Goal: Task Accomplishment & Management: Complete application form

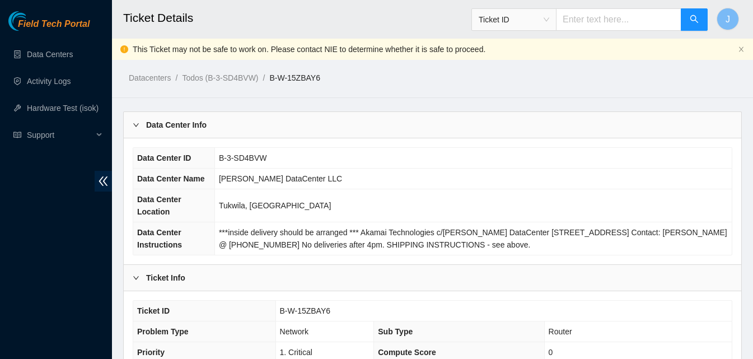
scroll to position [500, 0]
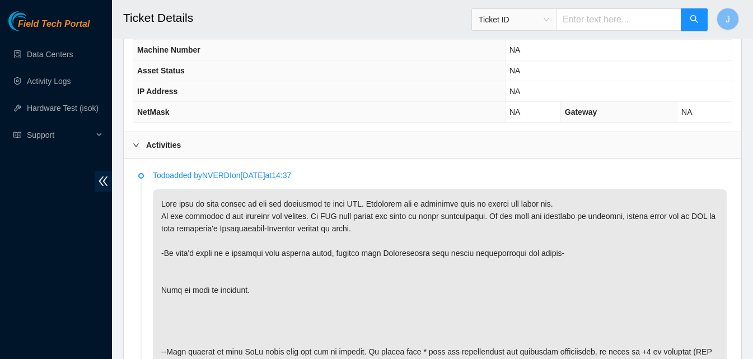
scroll to position [475, 0]
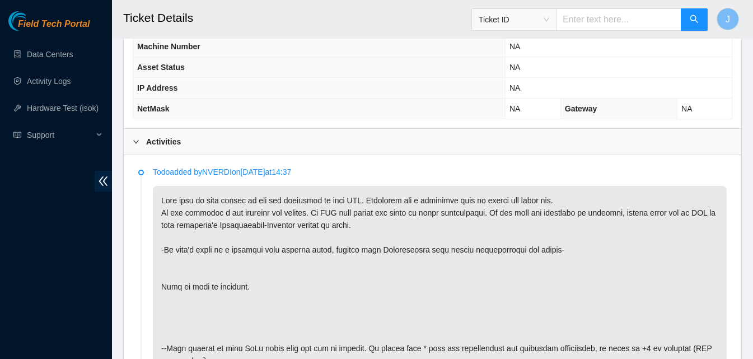
click at [374, 147] on div "Activities" at bounding box center [432, 142] width 617 height 26
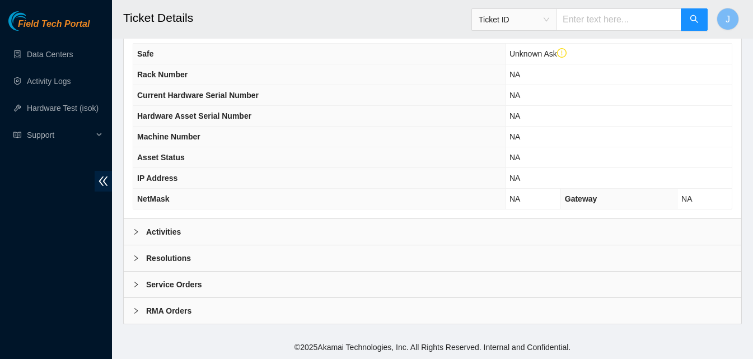
scroll to position [385, 0]
click at [313, 255] on div "Resolutions" at bounding box center [432, 258] width 617 height 26
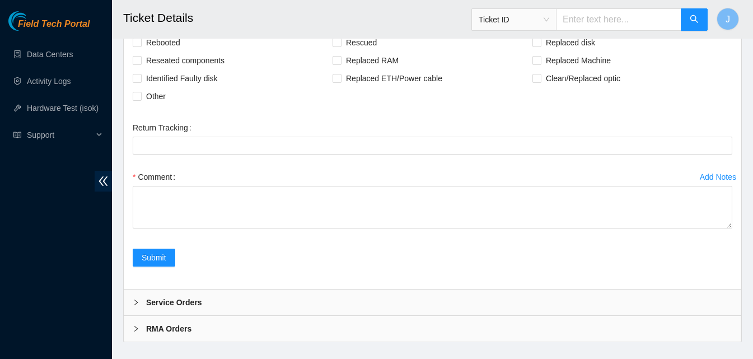
scroll to position [650, 0]
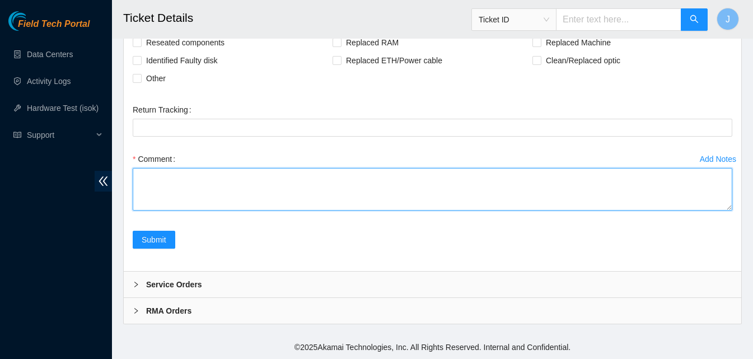
click at [494, 196] on textarea "Comment" at bounding box center [432, 189] width 599 height 43
type textarea "cleaned both ends checked with connectiviy looked clean after 15 min."
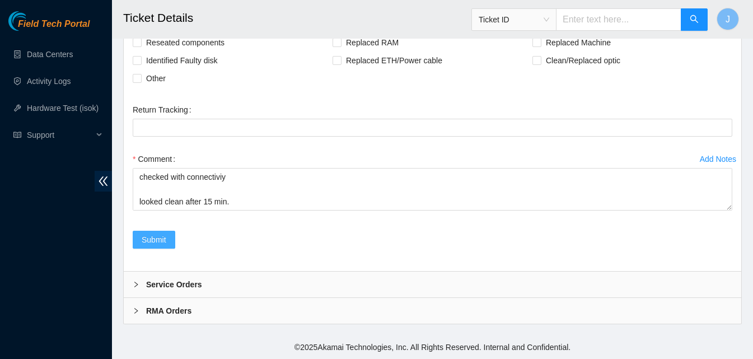
click at [144, 242] on span "Submit" at bounding box center [154, 239] width 25 height 12
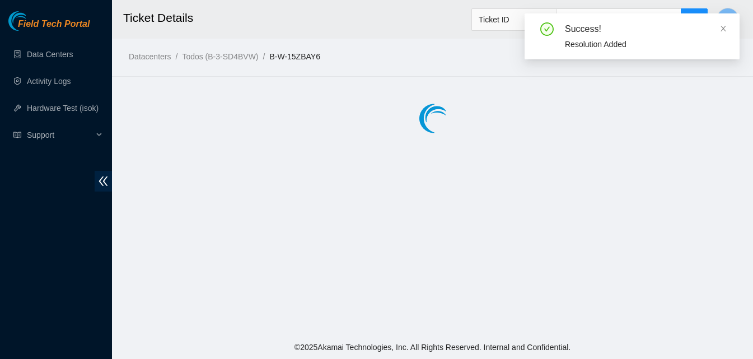
scroll to position [0, 0]
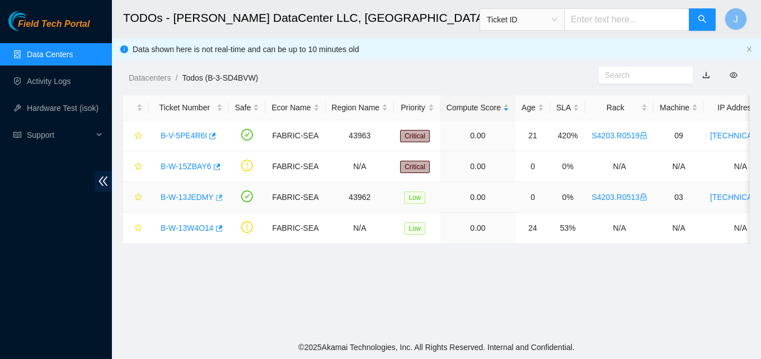
click at [217, 197] on icon "button" at bounding box center [219, 197] width 7 height 6
click at [63, 55] on link "Data Centers" at bounding box center [50, 54] width 46 height 9
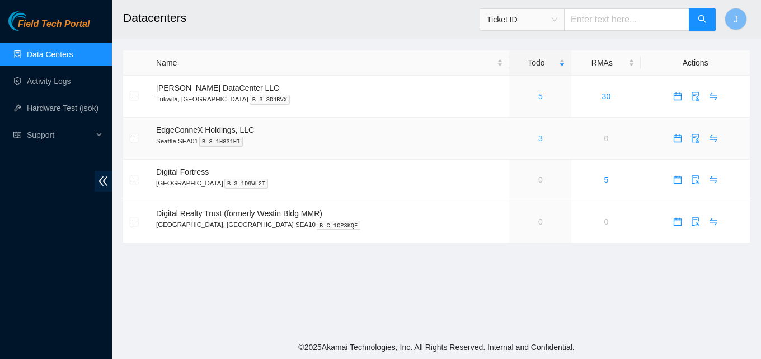
click at [538, 139] on link "3" at bounding box center [540, 138] width 4 height 9
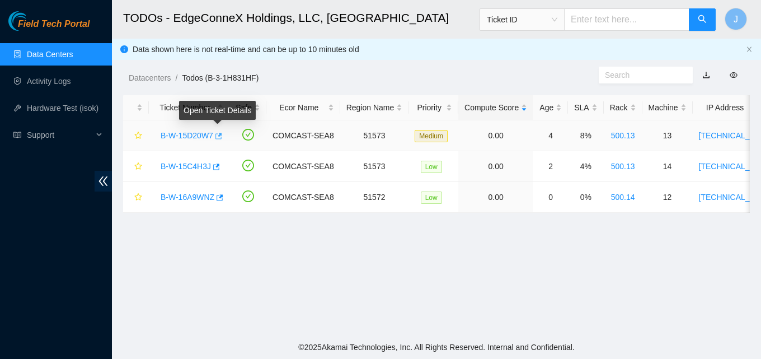
click at [217, 135] on icon "button" at bounding box center [218, 136] width 8 height 8
click at [215, 166] on icon "button" at bounding box center [216, 166] width 7 height 6
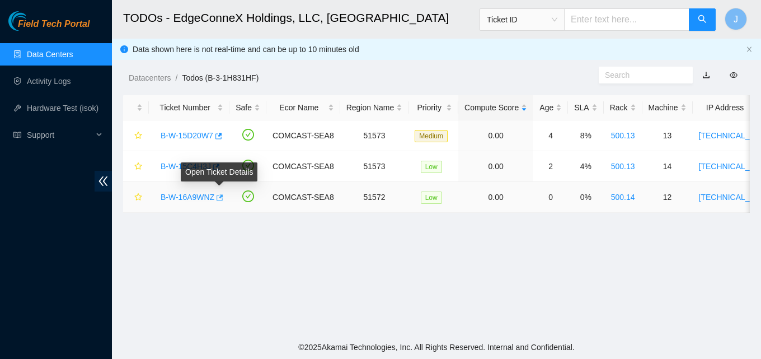
click at [220, 195] on body "Field Tech Portal Data Centers Activity Logs Hardware Test (isok) Support TODOs…" at bounding box center [380, 179] width 761 height 359
click at [220, 195] on icon "button" at bounding box center [220, 197] width 7 height 6
click at [42, 50] on link "Data Centers" at bounding box center [50, 54] width 46 height 9
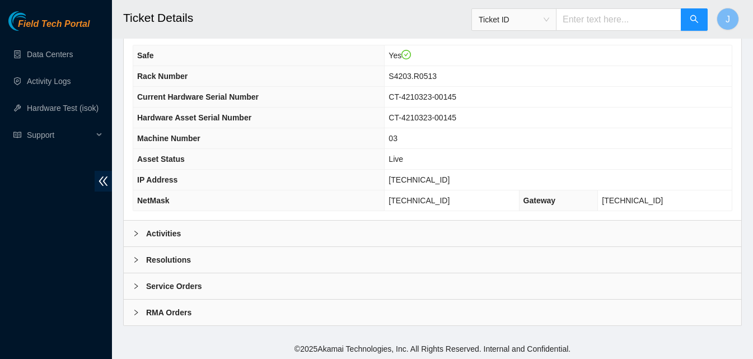
scroll to position [364, 0]
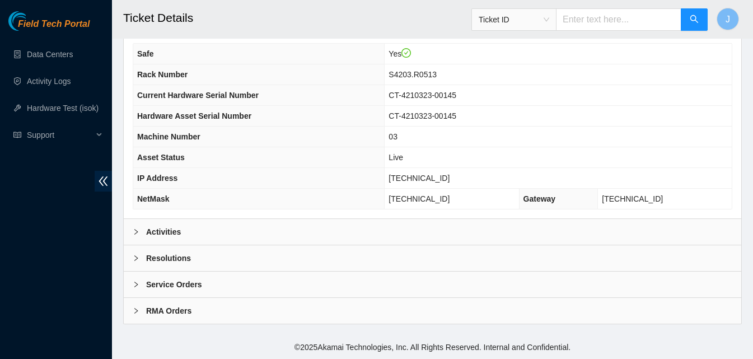
click at [337, 227] on div "Activities" at bounding box center [432, 232] width 617 height 26
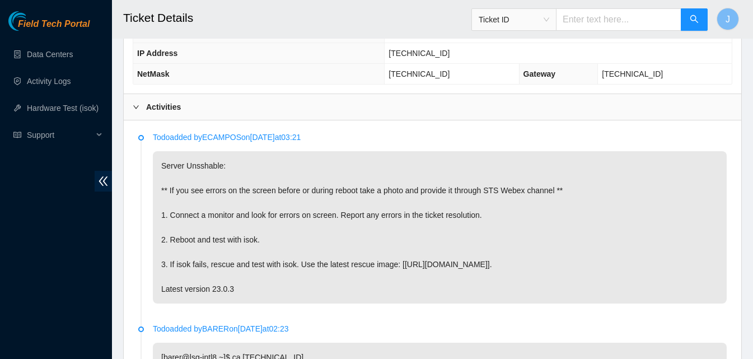
scroll to position [498, 0]
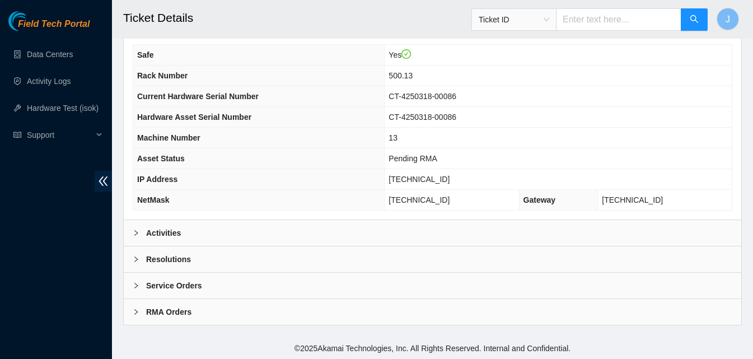
scroll to position [450, 0]
click at [300, 226] on div "Activities" at bounding box center [432, 232] width 617 height 26
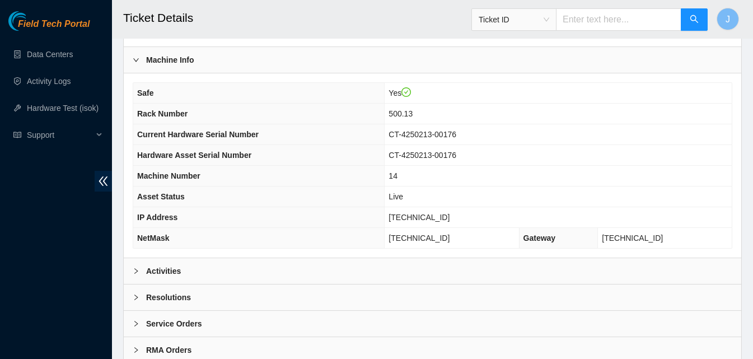
scroll to position [450, 0]
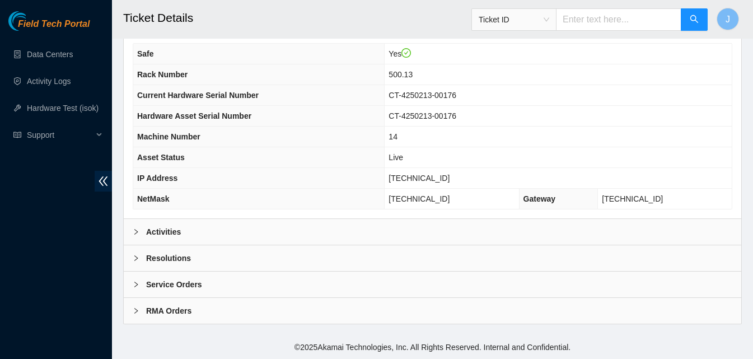
click at [390, 226] on div "Activities" at bounding box center [432, 232] width 617 height 26
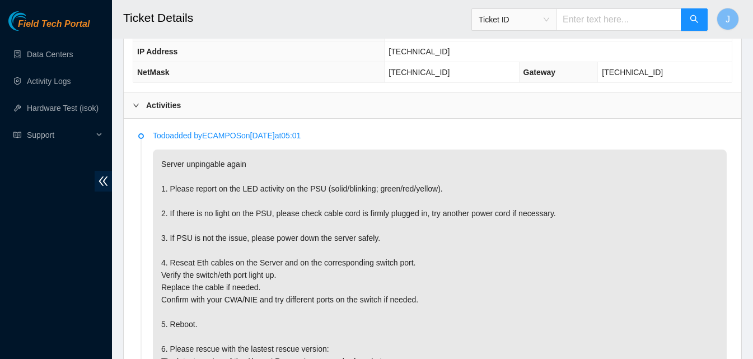
scroll to position [651, 0]
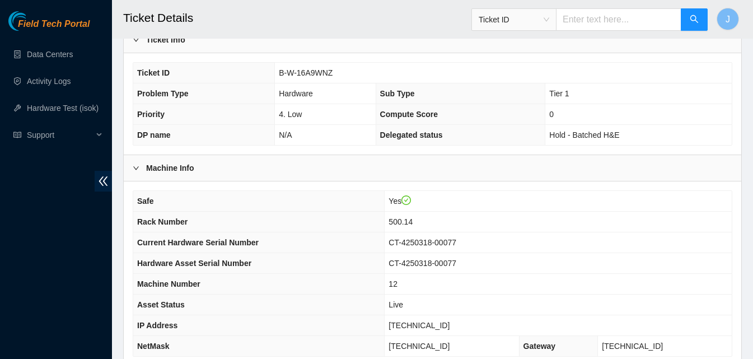
scroll to position [450, 0]
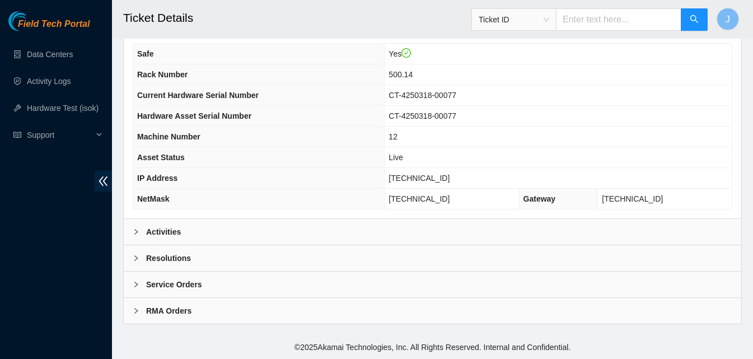
click at [393, 228] on div "Activities" at bounding box center [432, 232] width 617 height 26
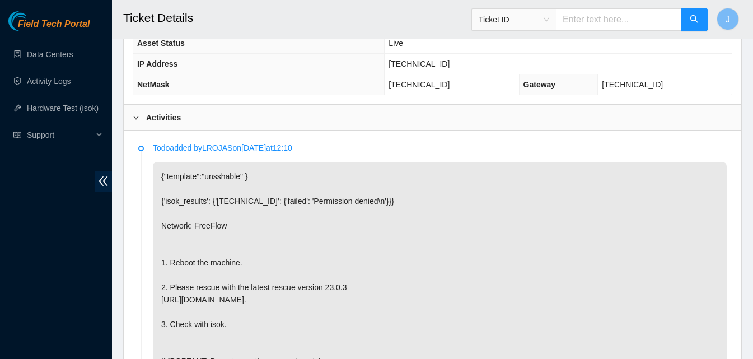
scroll to position [651, 0]
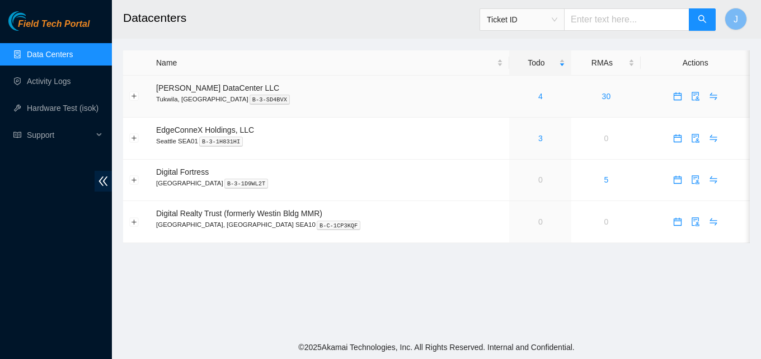
click at [516, 96] on div "4" at bounding box center [540, 96] width 50 height 12
